Goal: Task Accomplishment & Management: Use online tool/utility

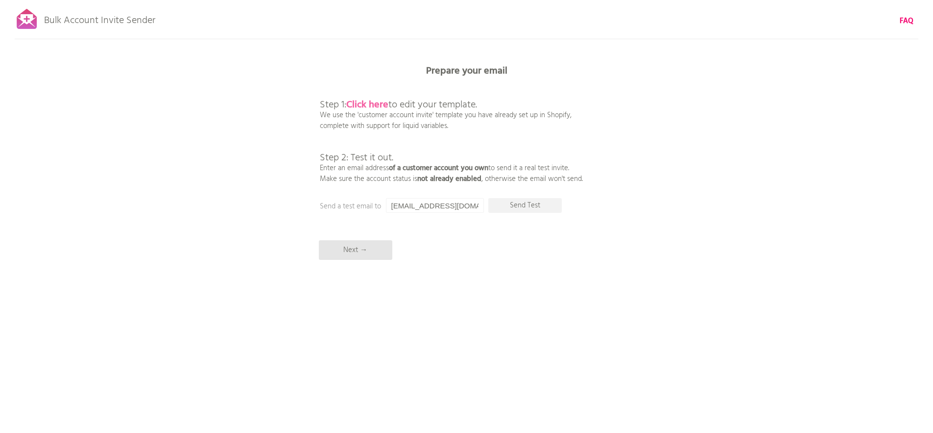
click at [373, 102] on b "Click here" at bounding box center [367, 105] width 42 height 16
drag, startPoint x: 453, startPoint y: 206, endPoint x: 410, endPoint y: 204, distance: 43.7
click at [410, 204] on input "[EMAIL_ADDRESS][DOMAIN_NAME]" at bounding box center [435, 205] width 98 height 15
type input "[EMAIL_ADDRESS][DOMAIN_NAME]"
click at [527, 208] on p "Send Test" at bounding box center [526, 205] width 74 height 15
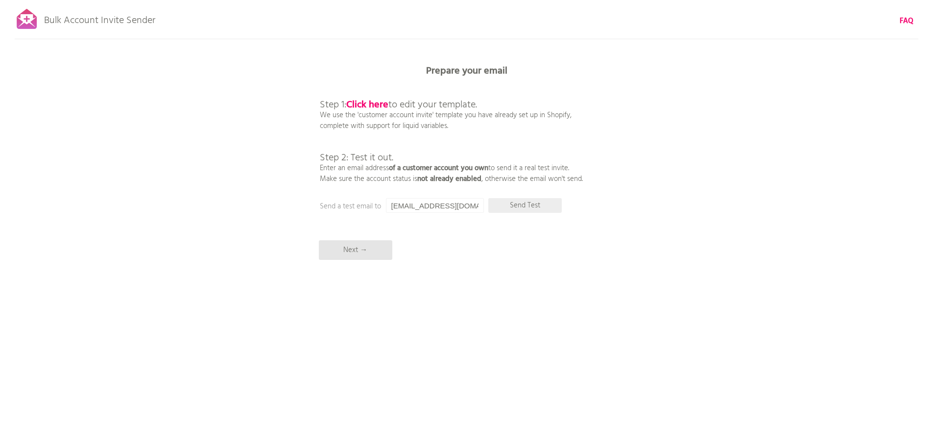
click at [528, 210] on p "Send Test" at bounding box center [526, 205] width 74 height 15
click at [435, 204] on input "[EMAIL_ADDRESS][DOMAIN_NAME]" at bounding box center [435, 205] width 98 height 15
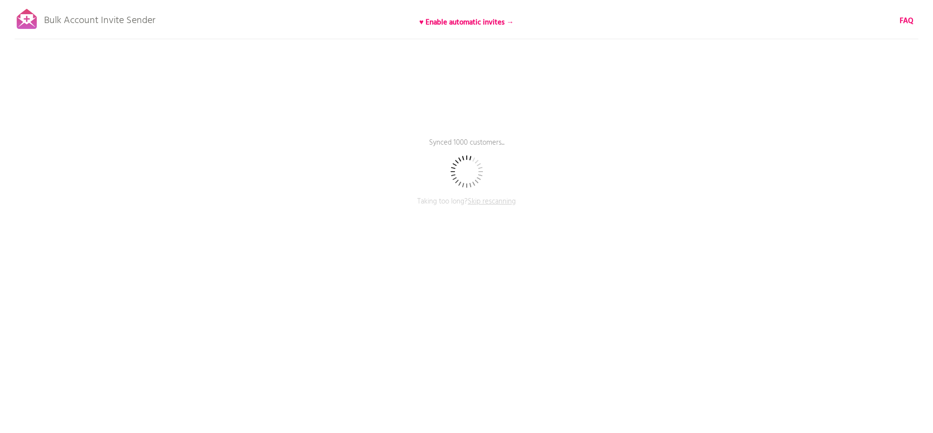
click at [511, 199] on span "Skip rescanning" at bounding box center [492, 202] width 48 height 12
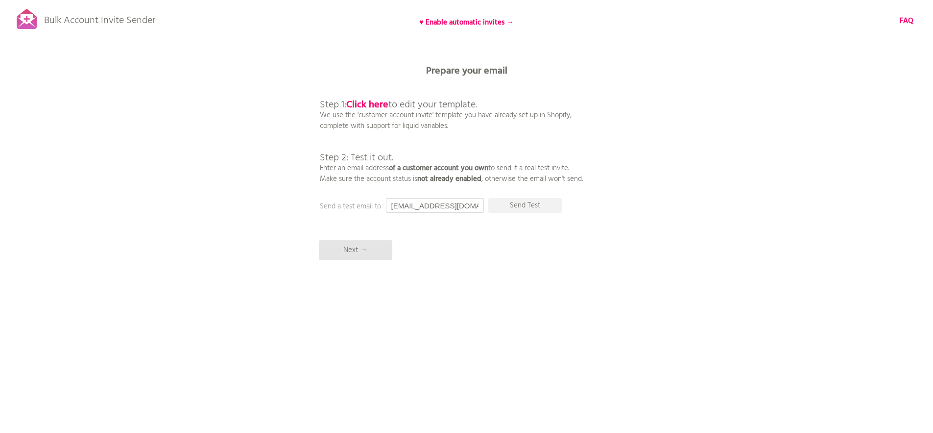
drag, startPoint x: 449, startPoint y: 207, endPoint x: 377, endPoint y: 203, distance: 71.7
click at [377, 0] on div "Prepare your email Step 1: Click here to edit your template. We use the 'custom…" at bounding box center [466, 0] width 933 height 0
click at [532, 206] on p "Send Test" at bounding box center [526, 205] width 74 height 15
drag, startPoint x: 440, startPoint y: 205, endPoint x: 406, endPoint y: 202, distance: 33.5
click at [406, 202] on input "lorenzo.lometti@2000net.it" at bounding box center [435, 205] width 98 height 15
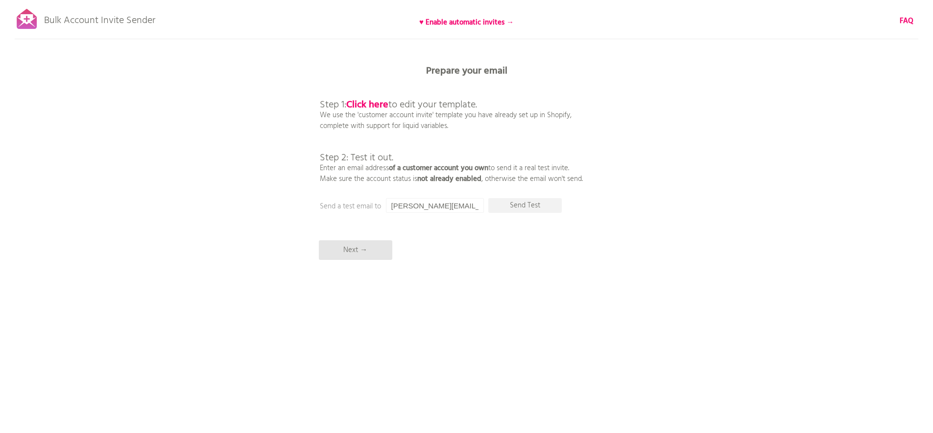
drag, startPoint x: 481, startPoint y: 205, endPoint x: 353, endPoint y: 203, distance: 127.9
click at [353, 0] on div "Prepare your email Step 1: Click here to edit your template. We use the 'custom…" at bounding box center [466, 0] width 933 height 0
type input "i"
click at [500, 208] on p "Send Test" at bounding box center [526, 205] width 74 height 15
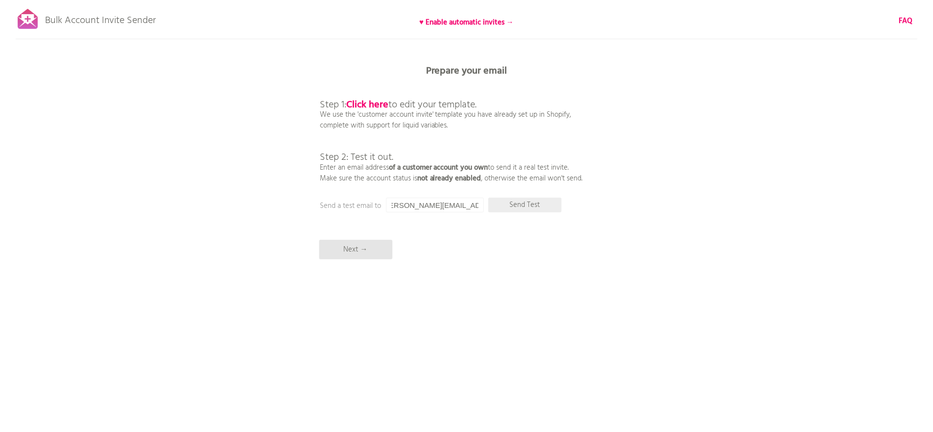
scroll to position [0, 0]
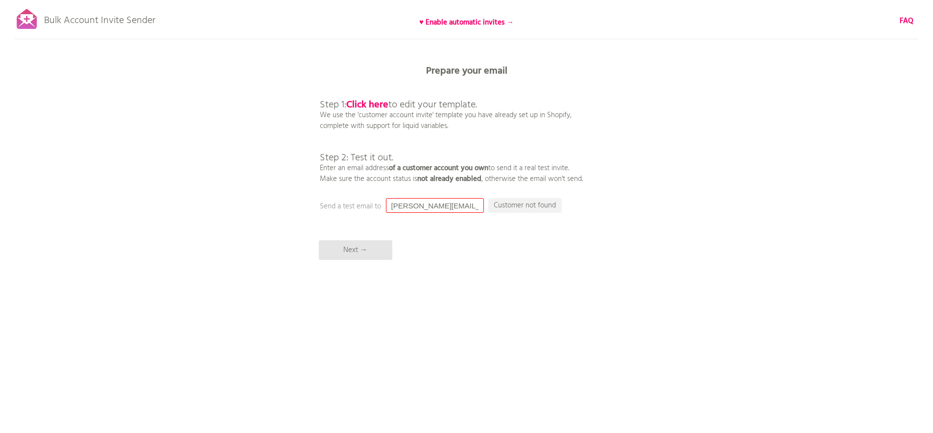
click at [430, 209] on input "lorenzo.lometti86@gmail.com" at bounding box center [435, 205] width 98 height 15
click at [522, 202] on p "Send Test" at bounding box center [526, 205] width 74 height 15
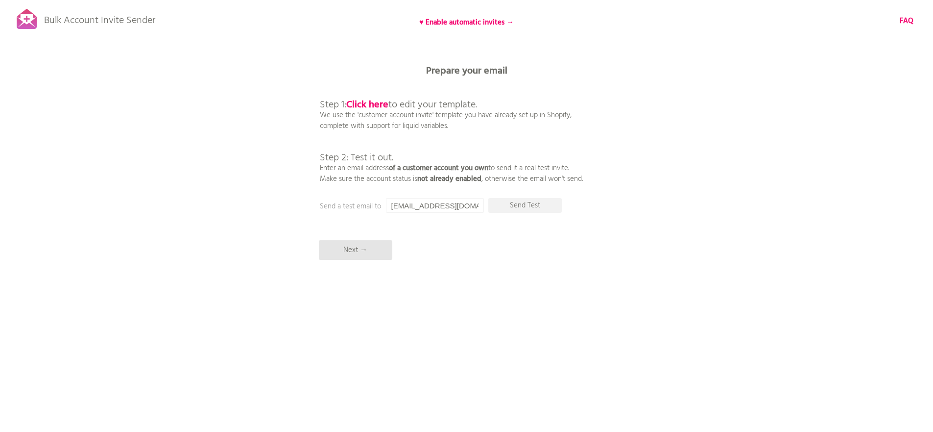
drag, startPoint x: 411, startPoint y: 205, endPoint x: 481, endPoint y: 210, distance: 70.2
click at [481, 210] on input "[EMAIL_ADDRESS][DOMAIN_NAME]" at bounding box center [435, 205] width 98 height 15
type input "[EMAIL_ADDRESS][DOMAIN_NAME]"
click at [537, 210] on p "Send Test" at bounding box center [526, 205] width 74 height 15
